Goal: Information Seeking & Learning: Learn about a topic

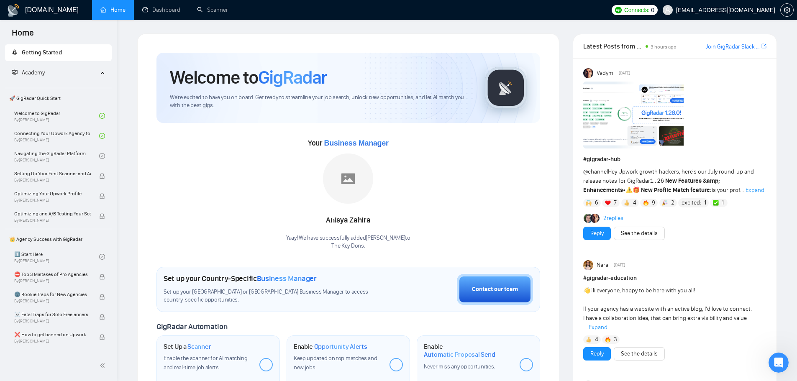
scroll to position [455, 0]
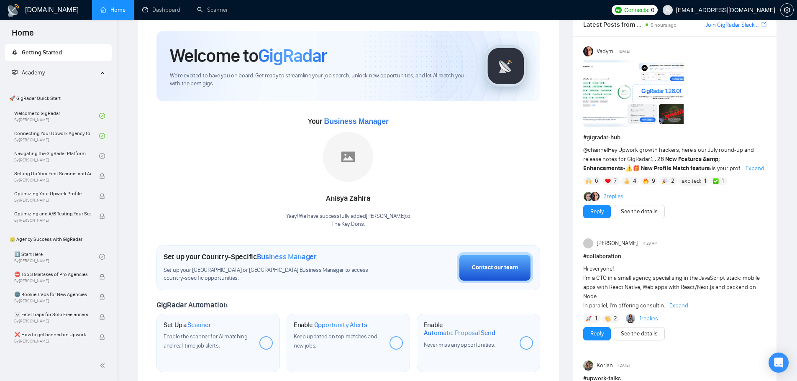
scroll to position [42, 0]
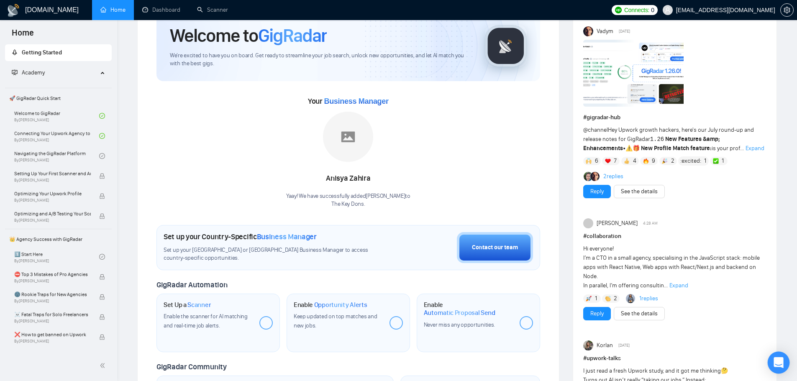
click at [769, 361] on div "Open Intercom Messenger" at bounding box center [778, 363] width 22 height 22
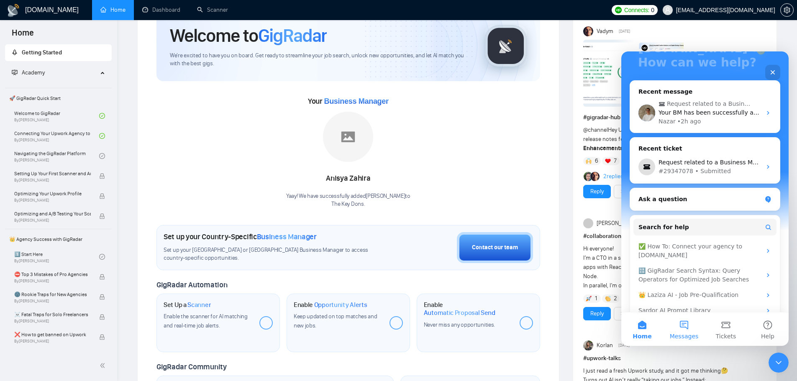
scroll to position [112, 0]
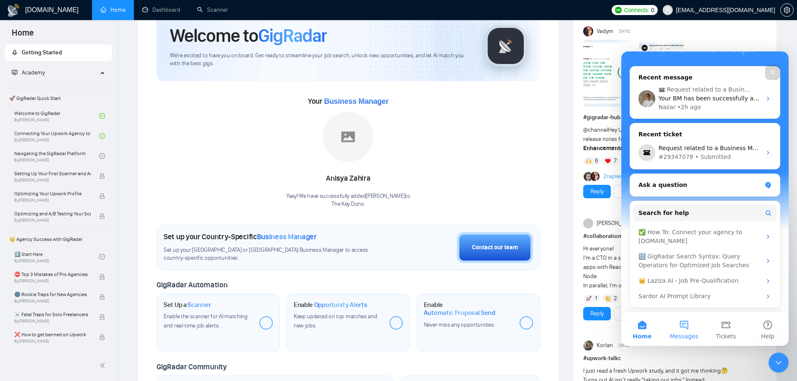
click at [691, 329] on button "Messages" at bounding box center [684, 328] width 42 height 33
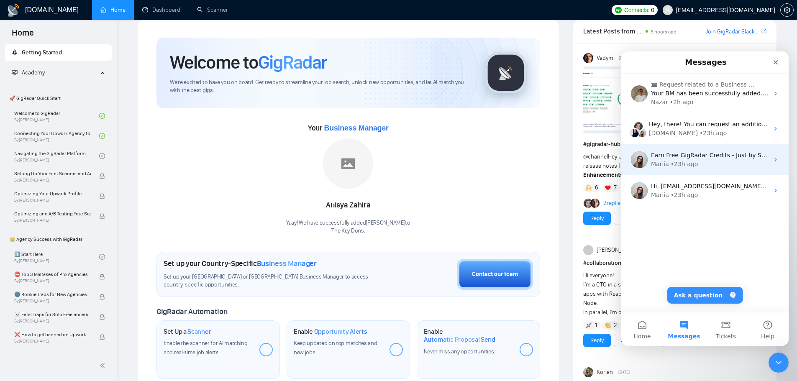
scroll to position [0, 0]
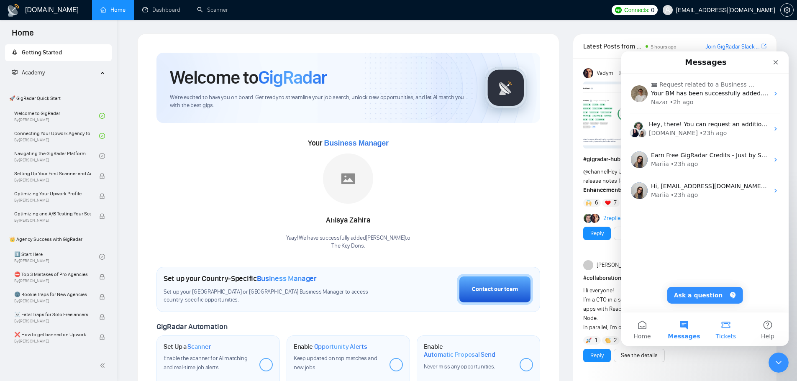
click at [718, 327] on button "Tickets" at bounding box center [726, 328] width 42 height 33
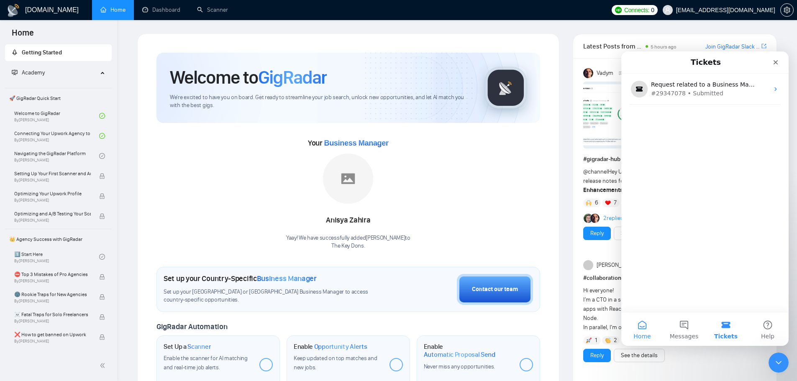
click at [654, 336] on button "Home" at bounding box center [642, 328] width 42 height 33
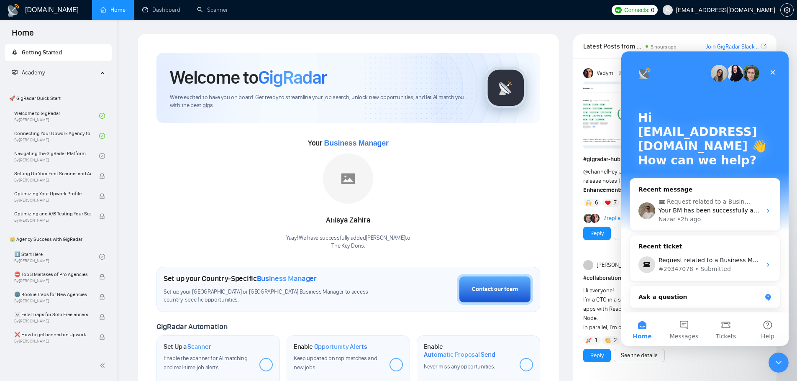
click at [729, 78] on img "Intercom messenger" at bounding box center [734, 73] width 17 height 17
click at [712, 74] on img "Intercom messenger" at bounding box center [718, 73] width 17 height 17
click at [730, 72] on img "Intercom messenger" at bounding box center [734, 73] width 17 height 17
drag, startPoint x: 730, startPoint y: 72, endPoint x: 747, endPoint y: 71, distance: 17.2
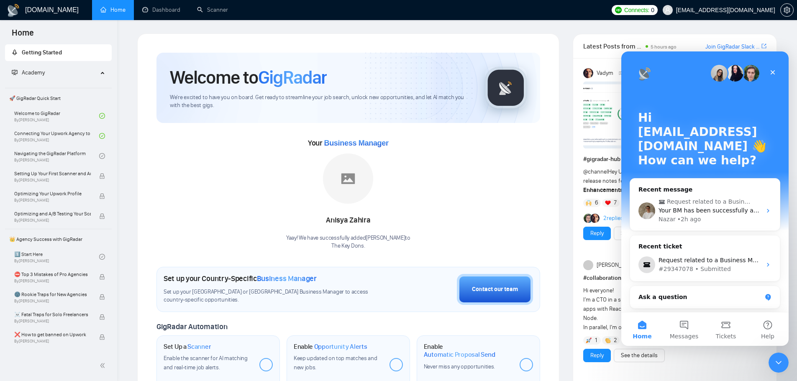
click at [731, 72] on img "Intercom messenger" at bounding box center [734, 73] width 17 height 17
click at [751, 69] on img "Intercom messenger" at bounding box center [750, 73] width 17 height 17
click at [776, 72] on div "Close" at bounding box center [772, 72] width 15 height 15
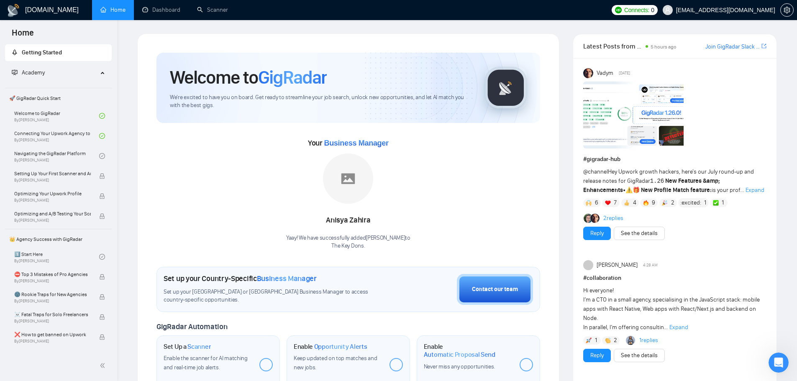
click at [106, 7] on link "Home" at bounding box center [112, 9] width 25 height 7
